Goal: Task Accomplishment & Management: Use online tool/utility

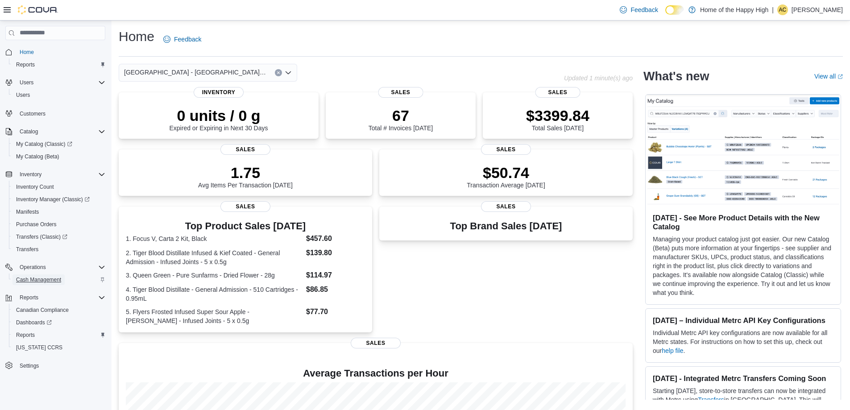
click at [37, 282] on span "Cash Management" at bounding box center [38, 279] width 45 height 7
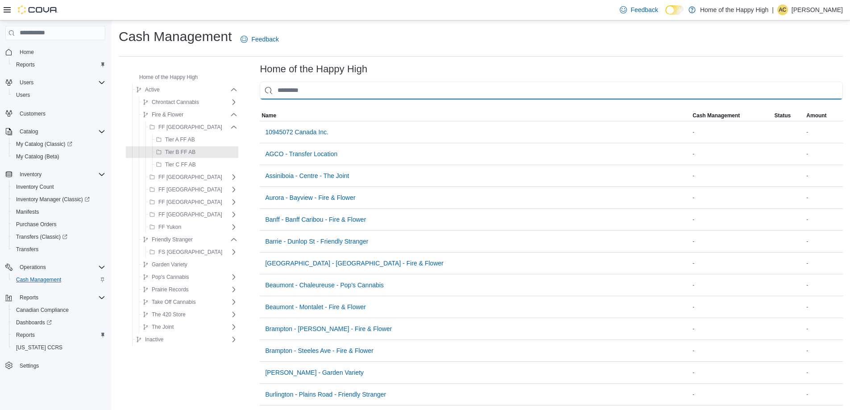
click at [284, 88] on input "This is a search bar. As you type, the results lower in the page will automatic…" at bounding box center [551, 91] width 583 height 18
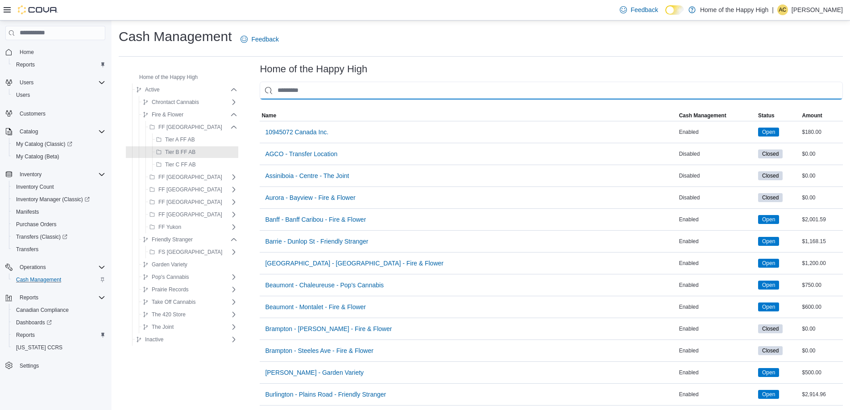
click at [297, 90] on input "This is a search bar. As you type, the results lower in the page will automatic…" at bounding box center [551, 91] width 583 height 18
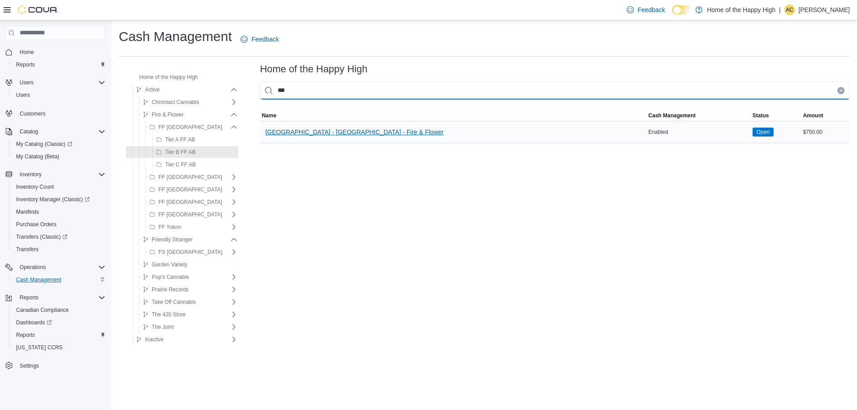
type input "***"
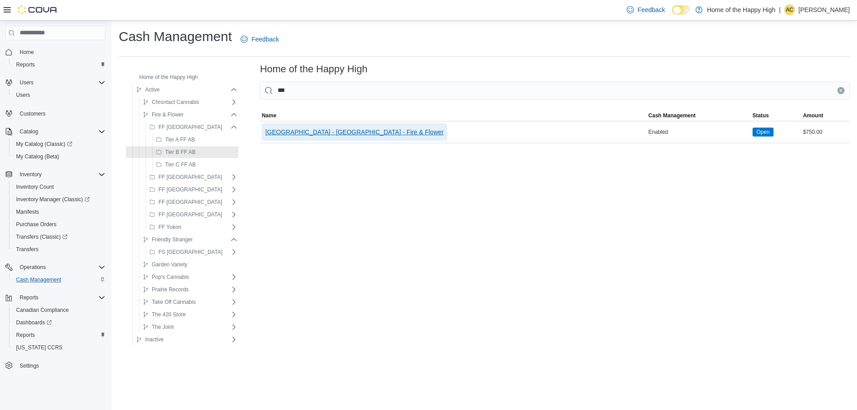
click at [305, 130] on span "[GEOGRAPHIC_DATA] - [GEOGRAPHIC_DATA] - Fire & Flower" at bounding box center [354, 132] width 178 height 9
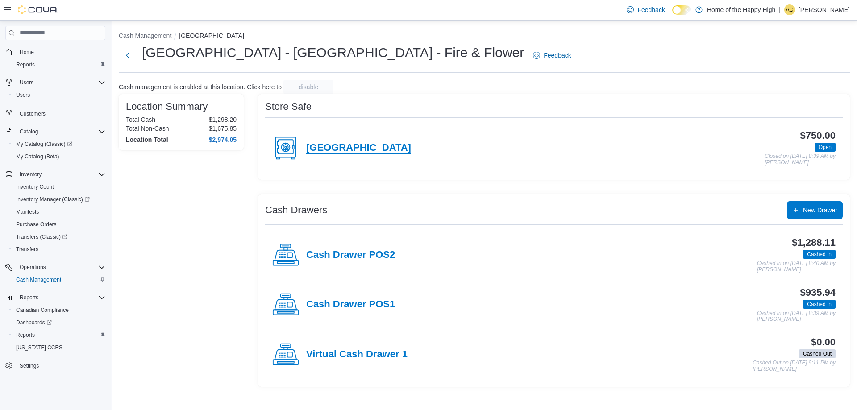
click at [411, 149] on h4 "[GEOGRAPHIC_DATA]" at bounding box center [358, 148] width 105 height 12
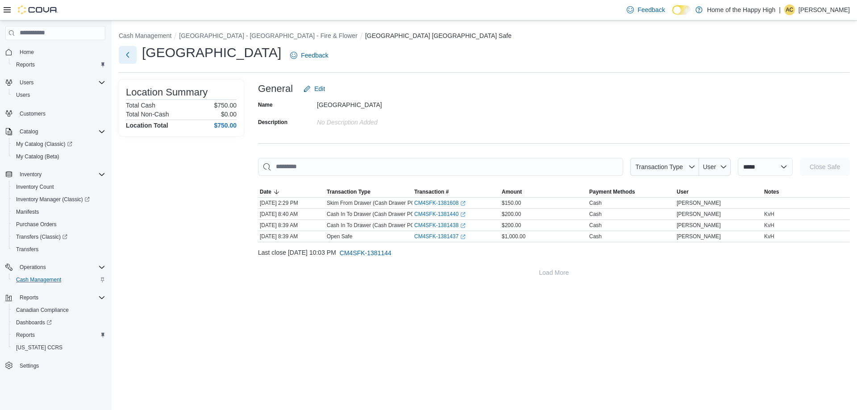
click at [124, 57] on button "Next" at bounding box center [128, 55] width 18 height 18
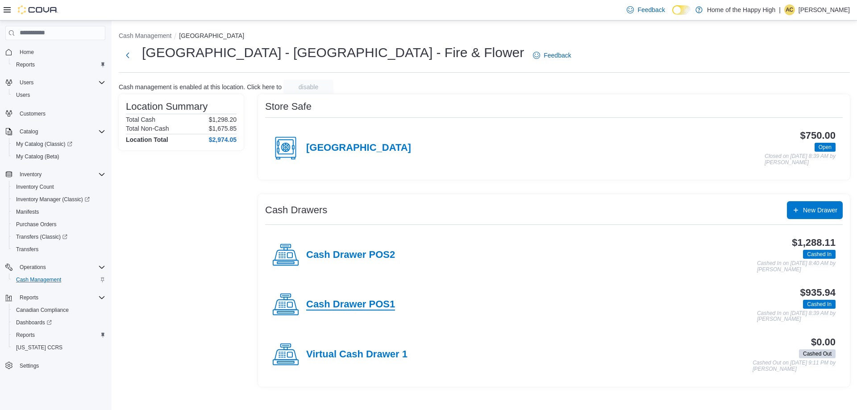
click at [394, 303] on h4 "Cash Drawer POS1" at bounding box center [350, 305] width 89 height 12
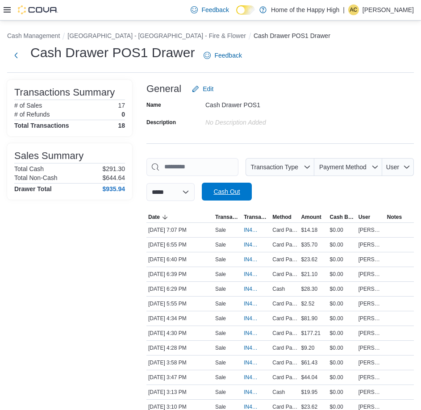
click at [243, 199] on span "Cash Out" at bounding box center [226, 192] width 39 height 18
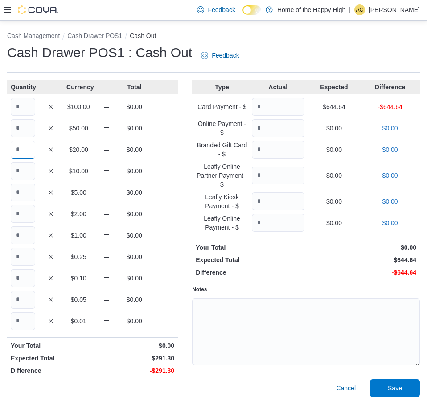
click at [21, 152] on input "Quantity" at bounding box center [23, 150] width 25 height 18
type input "*"
type input "**"
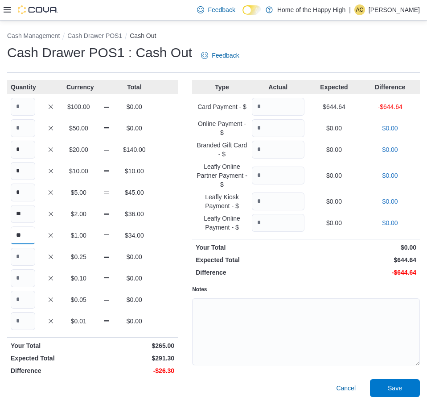
type input "**"
click at [275, 110] on input "Quantity" at bounding box center [278, 107] width 53 height 18
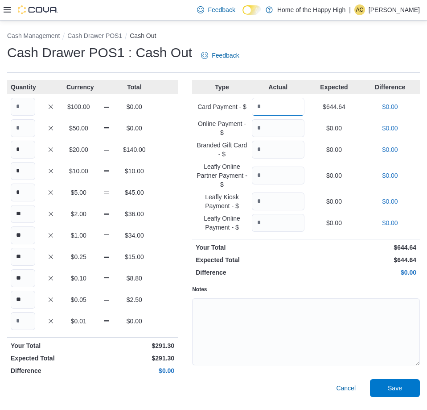
type input "******"
click at [301, 259] on p "Expected Total" at bounding box center [250, 259] width 108 height 9
click at [344, 283] on div "Notes" at bounding box center [306, 325] width 228 height 91
click at [336, 268] on p "$0.00" at bounding box center [362, 272] width 108 height 9
click at [324, 266] on div "Type Actual Expected Difference Card Payment - $ ****** $644.64 $0.00 Online Pa…" at bounding box center [306, 238] width 228 height 317
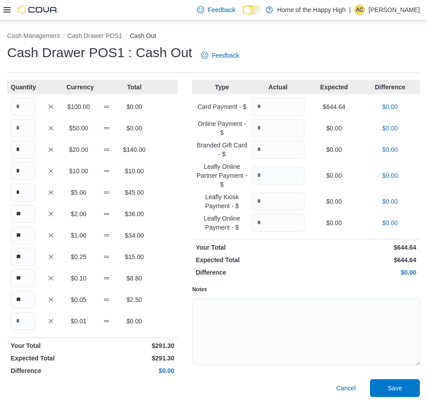
click at [324, 266] on div "Type Actual Expected Difference Card Payment - $ ****** $644.64 $0.00 Online Pa…" at bounding box center [306, 238] width 228 height 317
click at [395, 382] on span "Save" at bounding box center [395, 387] width 39 height 18
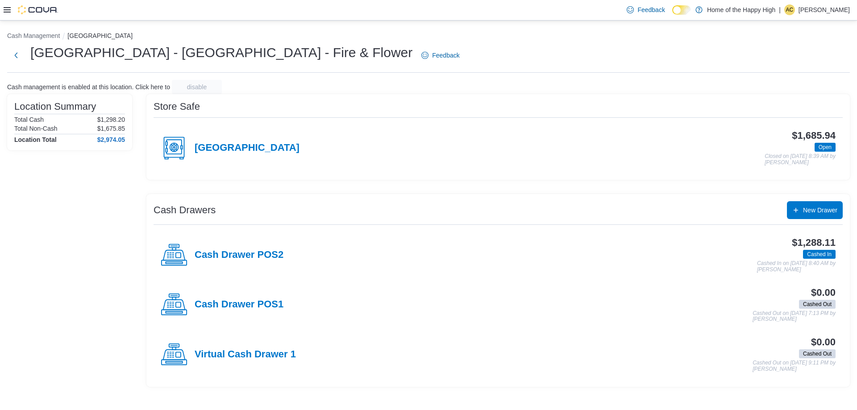
click at [370, 157] on div "$1,685.94 Open Closed on [DATE] 8:39 AM by [PERSON_NAME]" at bounding box center [567, 147] width 536 height 35
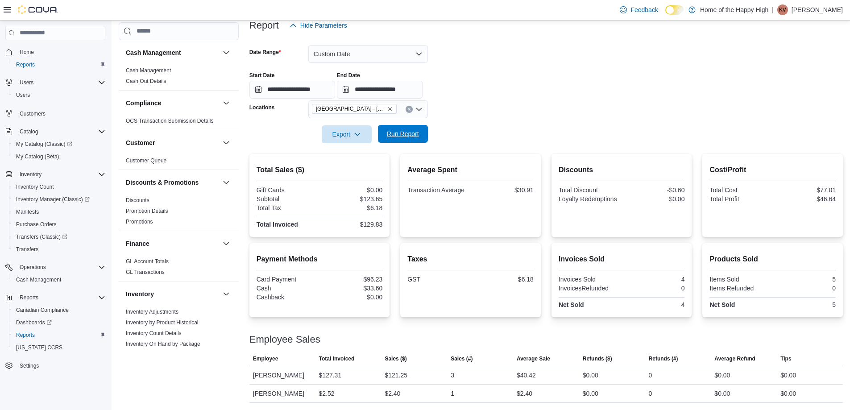
scroll to position [465, 0]
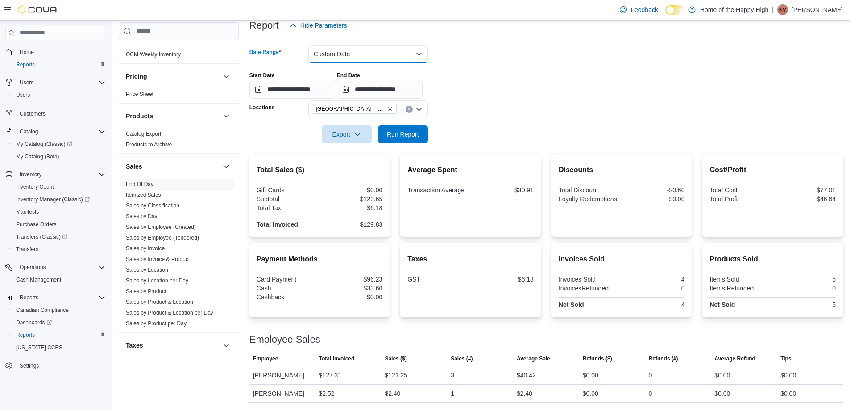
click at [373, 54] on button "Custom Date" at bounding box center [368, 54] width 120 height 18
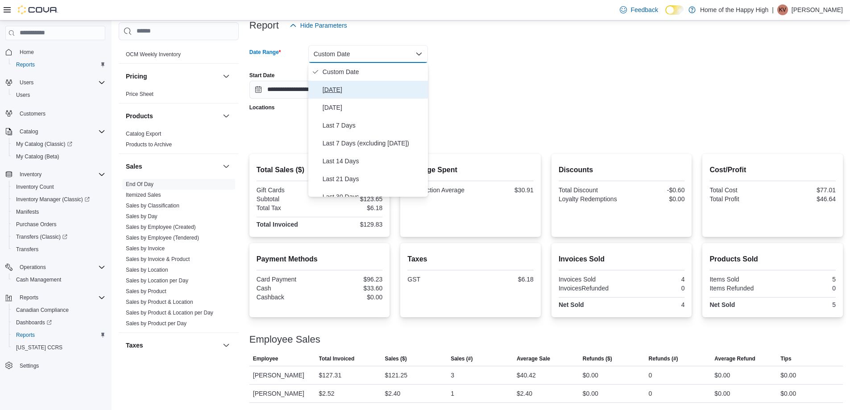
click at [342, 89] on span "[DATE]" at bounding box center [374, 89] width 102 height 11
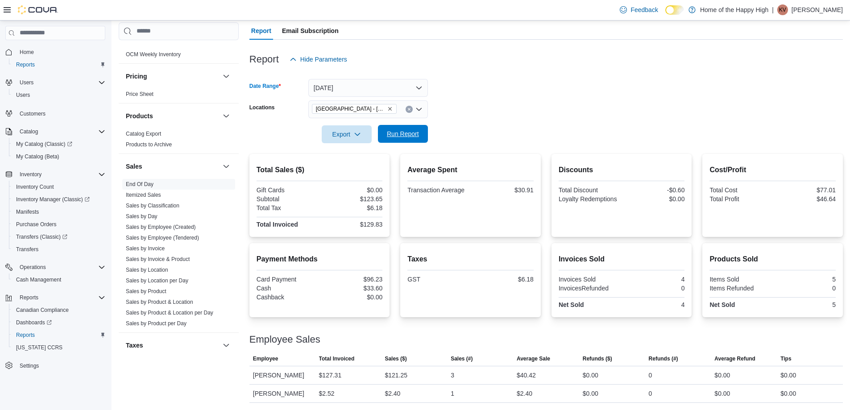
click at [400, 135] on span "Run Report" at bounding box center [403, 133] width 32 height 9
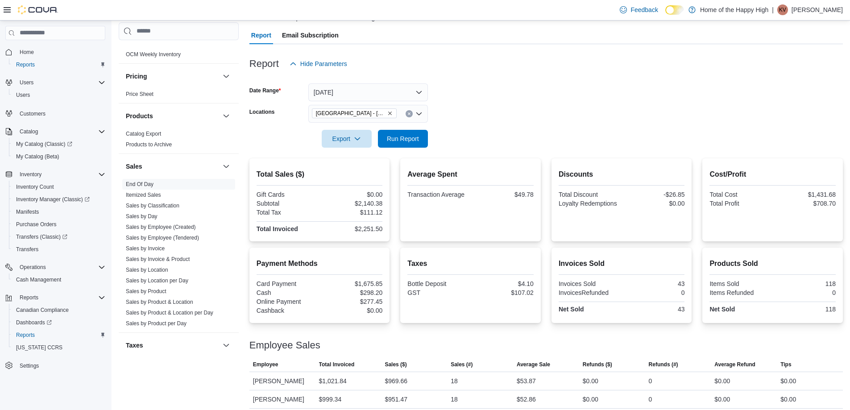
scroll to position [55, 0]
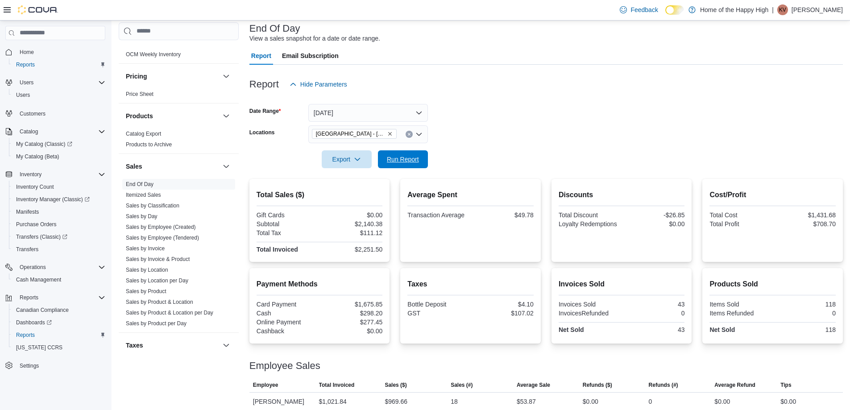
drag, startPoint x: 405, startPoint y: 152, endPoint x: 453, endPoint y: 169, distance: 50.5
click at [404, 152] on span "Run Report" at bounding box center [402, 159] width 39 height 18
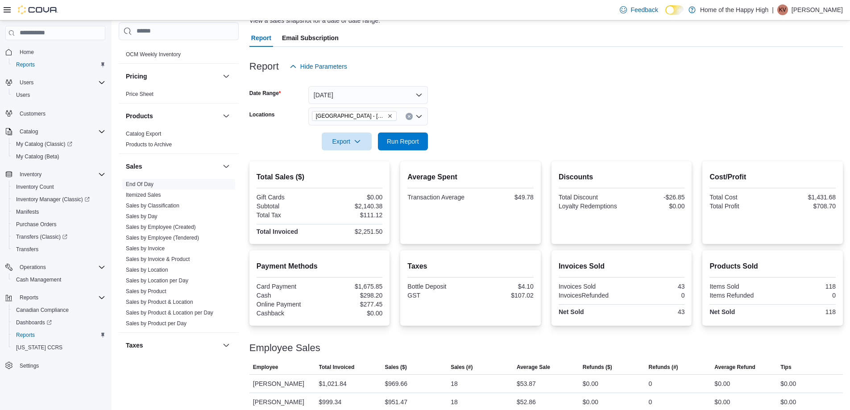
scroll to position [100, 0]
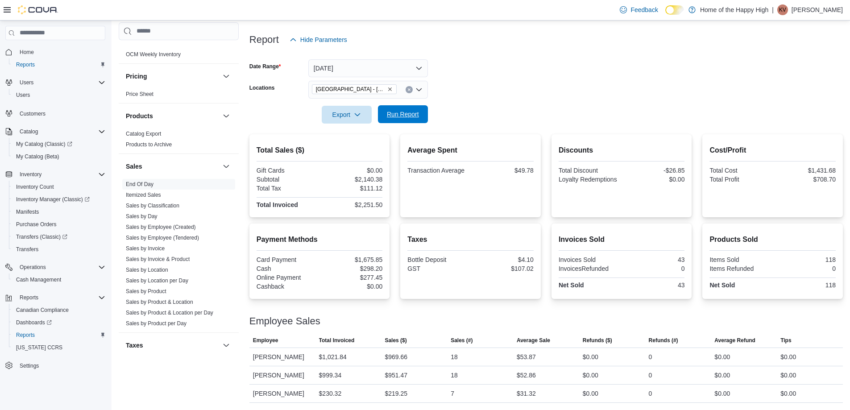
click at [409, 109] on span "Run Report" at bounding box center [402, 114] width 39 height 18
click at [188, 240] on link "Sales by Employee (Tendered)" at bounding box center [162, 238] width 73 height 6
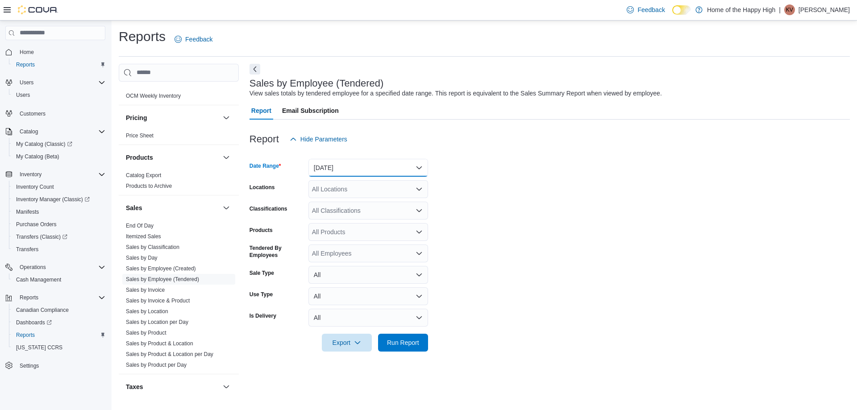
click at [337, 169] on button "Yesterday" at bounding box center [368, 168] width 120 height 18
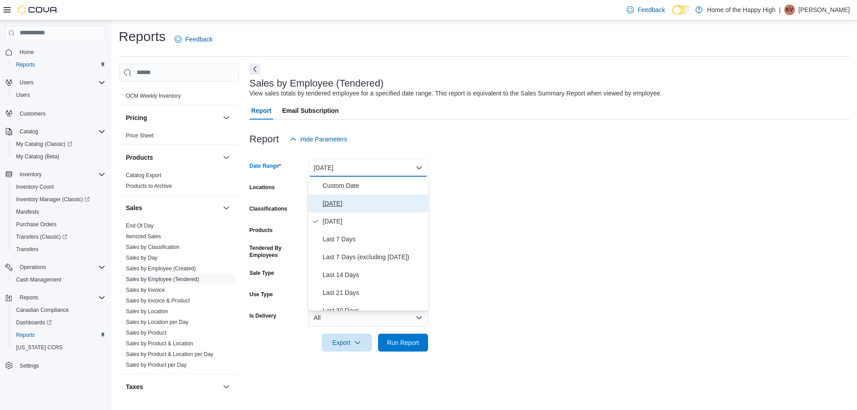
click at [355, 199] on span "Today" at bounding box center [374, 203] width 102 height 11
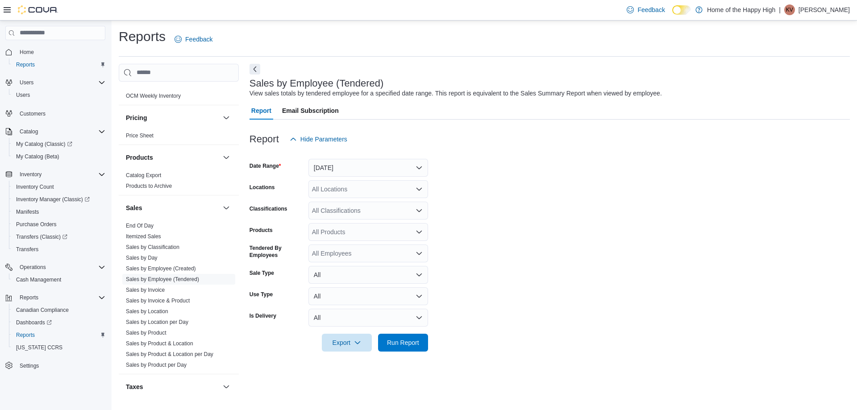
click at [347, 192] on div "All Locations" at bounding box center [368, 189] width 120 height 18
type input "***"
click at [360, 205] on span "[GEOGRAPHIC_DATA] - [GEOGRAPHIC_DATA] - Fire & Flower" at bounding box center [434, 204] width 178 height 9
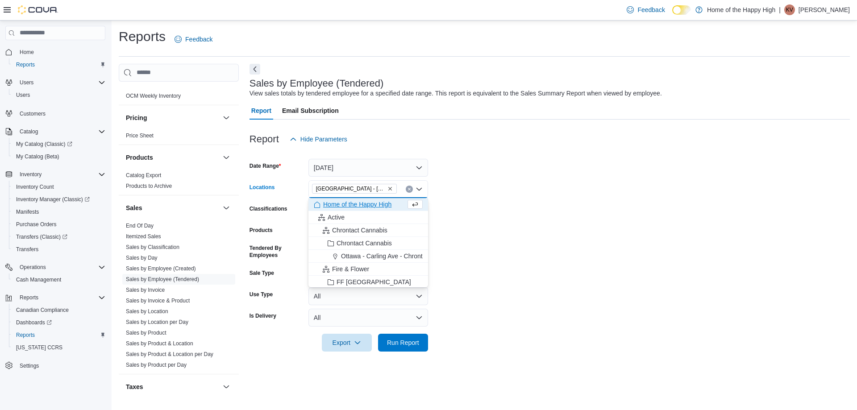
drag, startPoint x: 554, startPoint y: 209, endPoint x: 437, endPoint y: 273, distance: 132.8
click at [553, 209] on form "Date Range Today Locations Sherwood Park - Wye Road - Fire & Flower Combo box. …" at bounding box center [549, 249] width 600 height 203
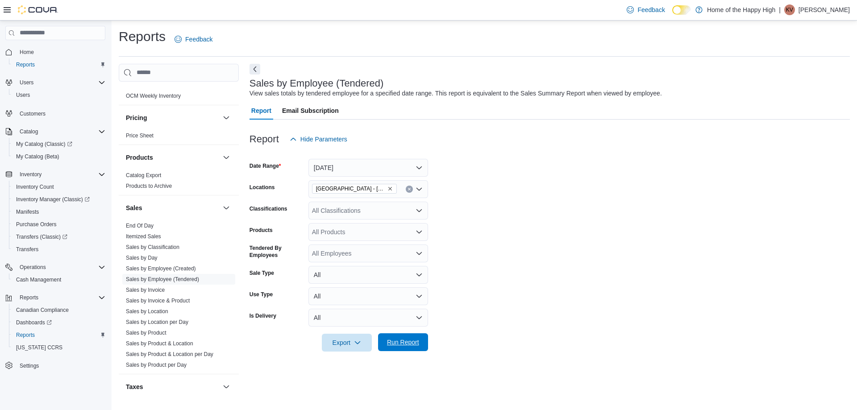
click at [409, 342] on span "Run Report" at bounding box center [403, 342] width 32 height 9
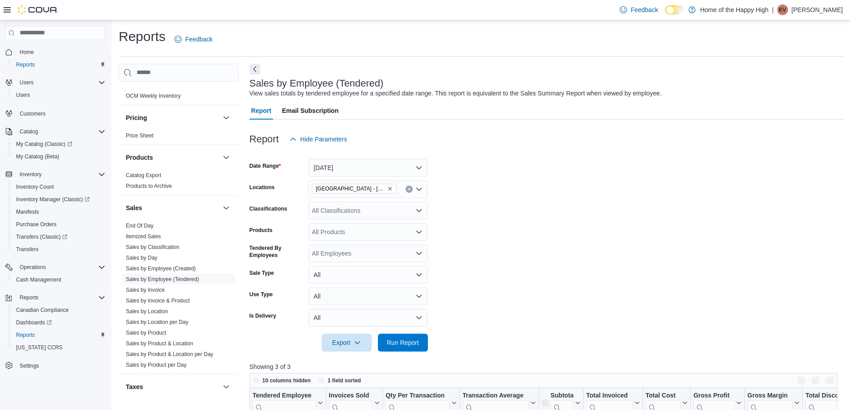
scroll to position [178, 0]
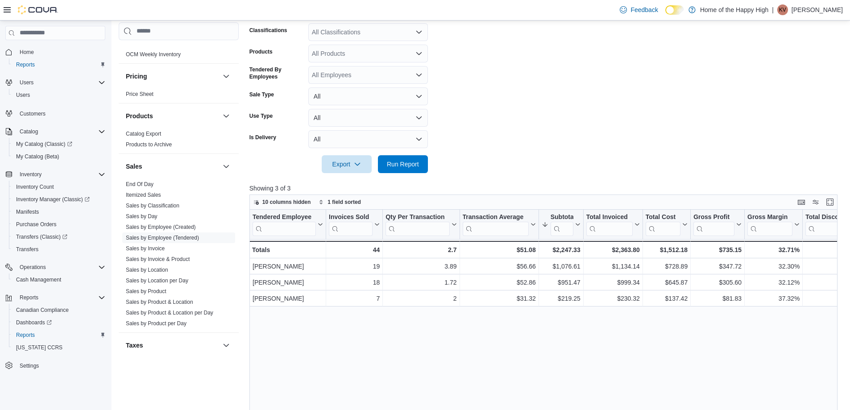
click at [795, 15] on p "[PERSON_NAME]" at bounding box center [817, 9] width 51 height 11
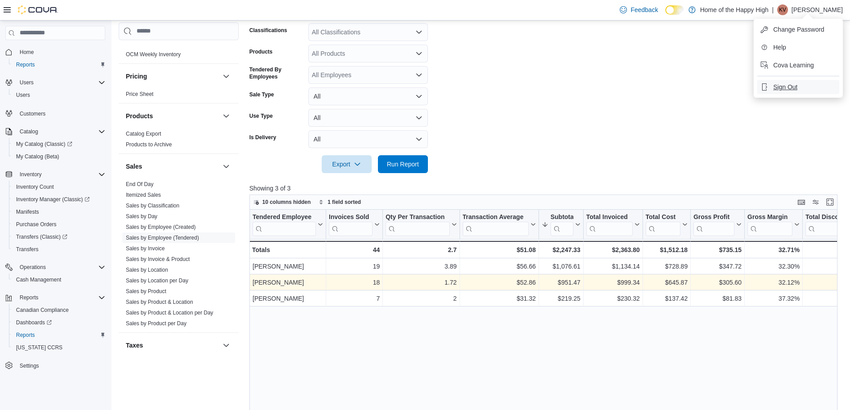
click at [776, 88] on span "Sign Out" at bounding box center [785, 87] width 24 height 9
